Goal: Transaction & Acquisition: Purchase product/service

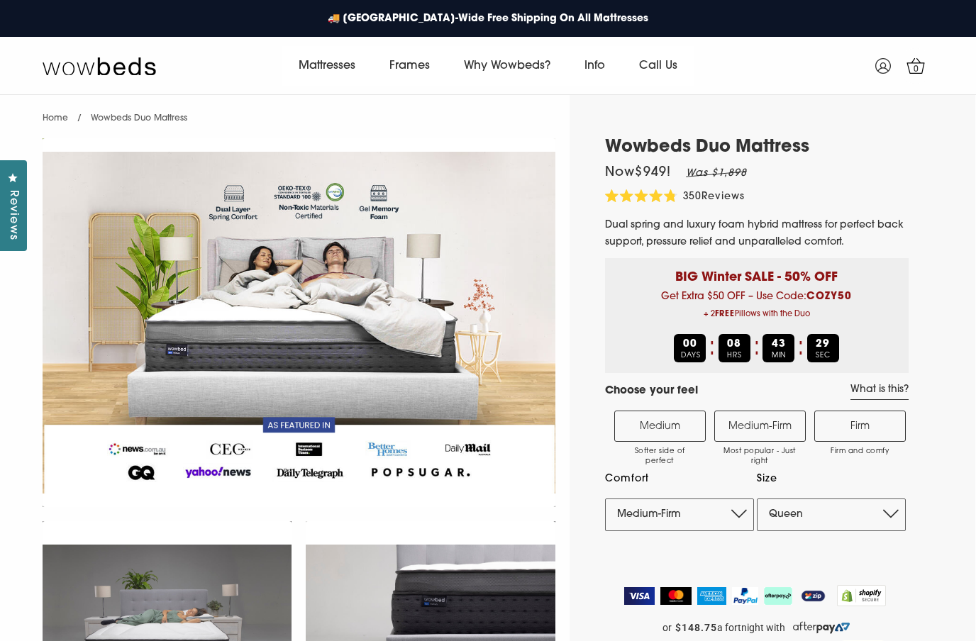
select select "Medium-Firm"
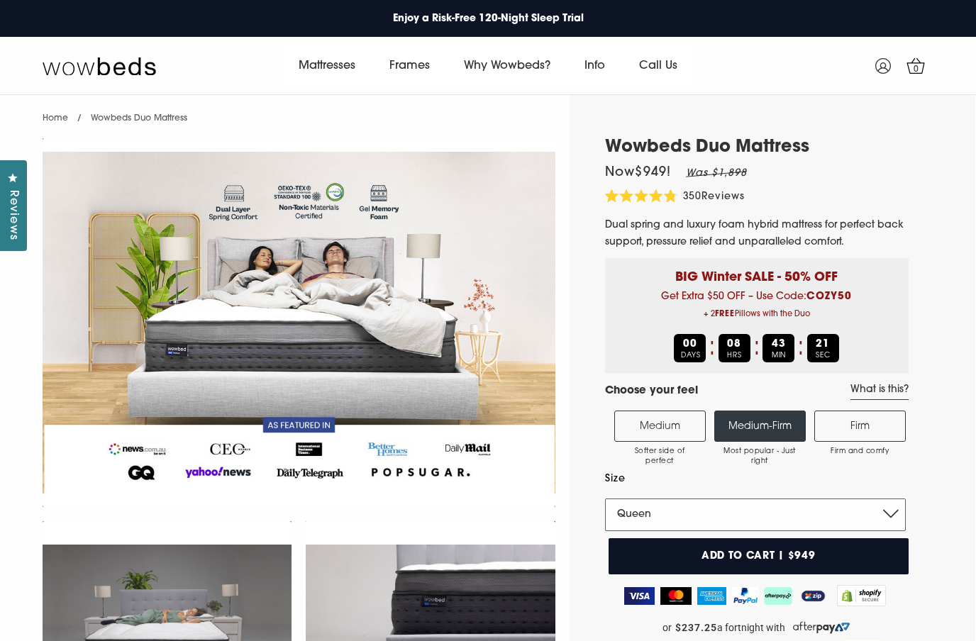
click at [890, 512] on select "Single King Single Double Queen King" at bounding box center [755, 514] width 301 height 33
select select "Double"
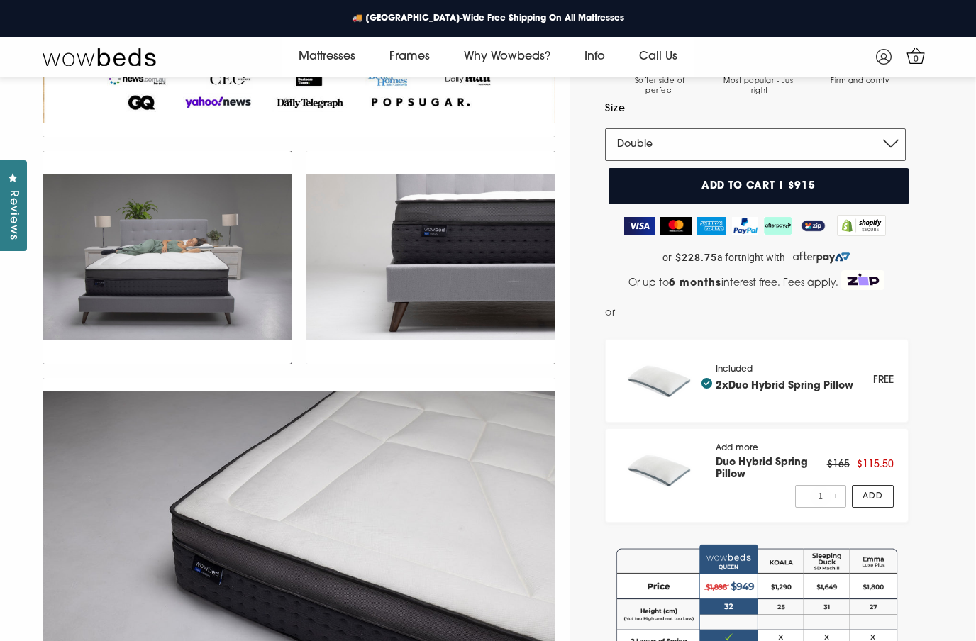
scroll to position [354, 0]
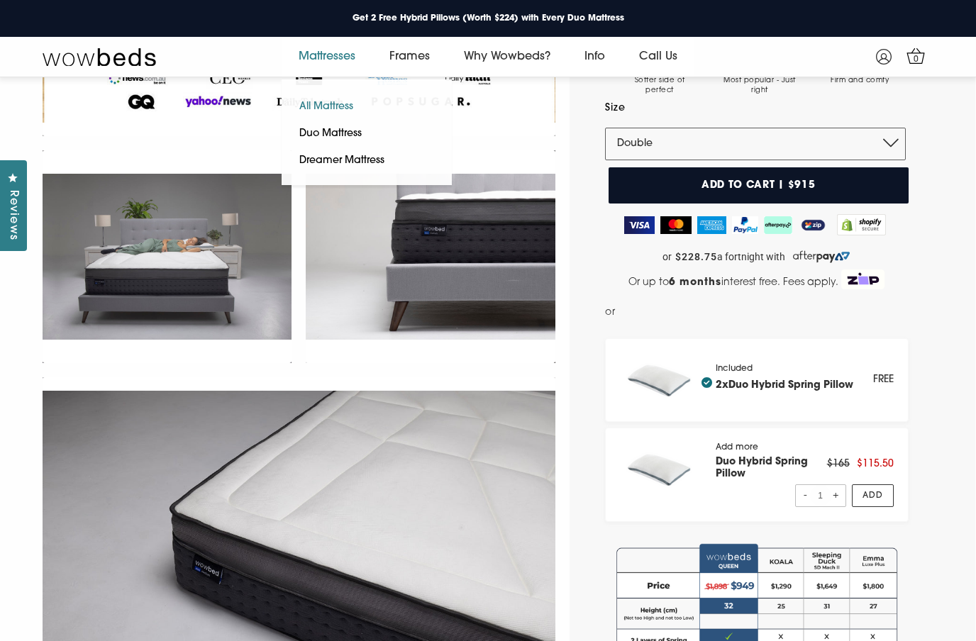
click at [324, 109] on link "All Mattress" at bounding box center [325, 107] width 89 height 27
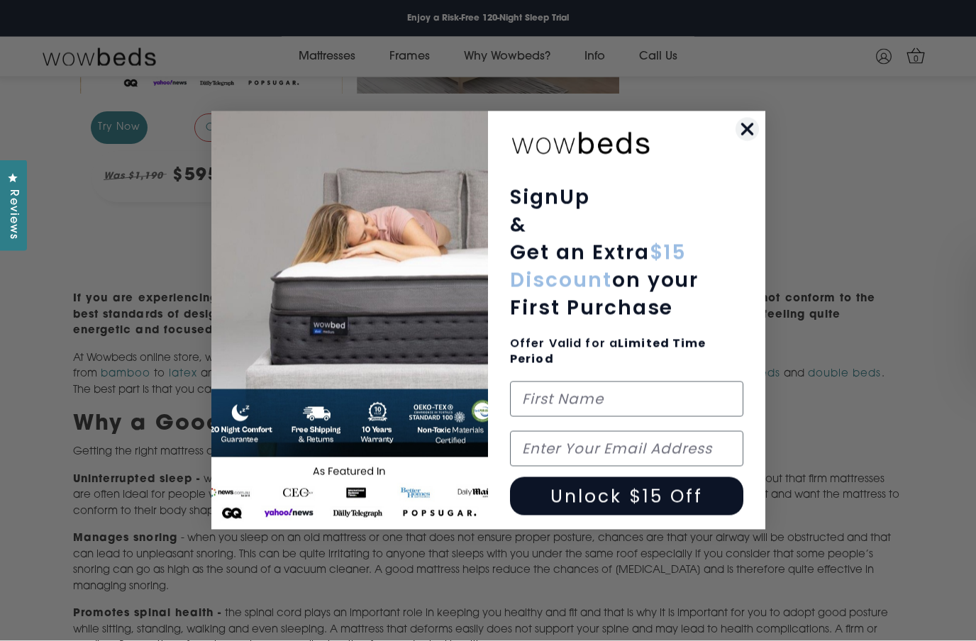
scroll to position [569, 0]
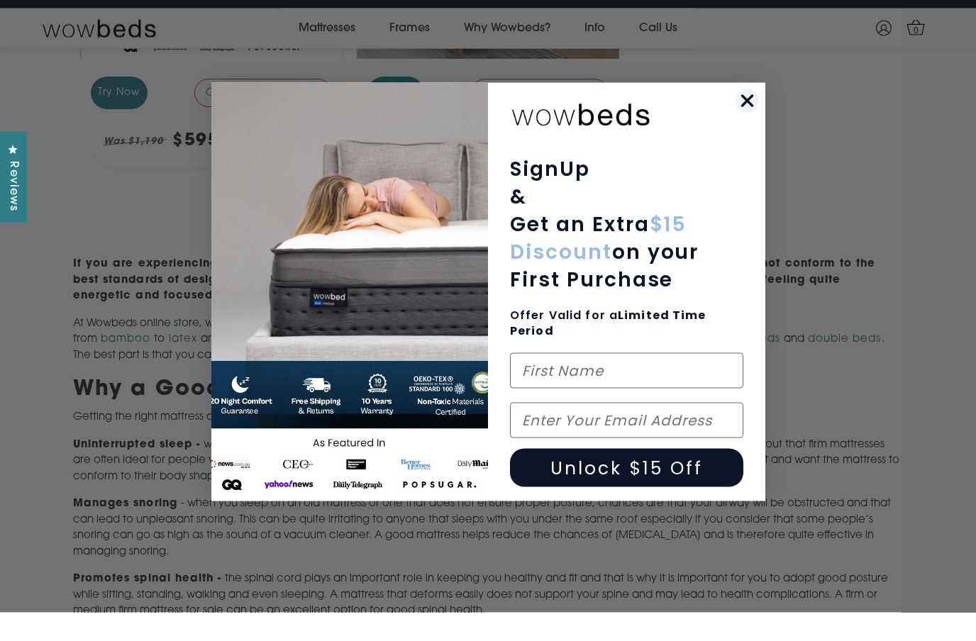
click at [748, 136] on circle "Close dialog" at bounding box center [745, 129] width 23 height 23
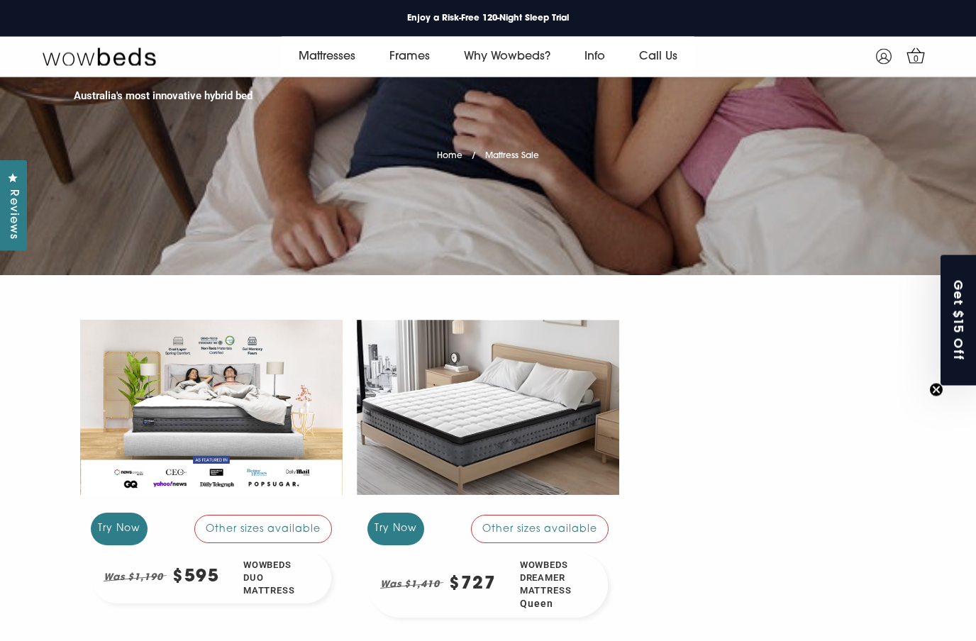
scroll to position [0, 0]
